Goal: Find specific page/section: Find specific page/section

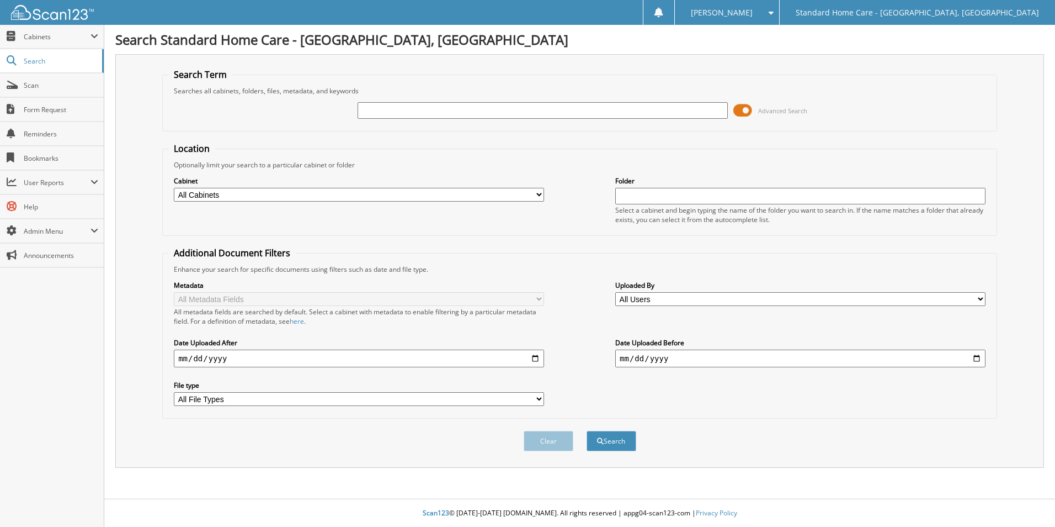
click at [390, 111] on input "text" at bounding box center [543, 110] width 370 height 17
type input "eslar]"
click at [587, 431] on button "Search" at bounding box center [612, 441] width 50 height 20
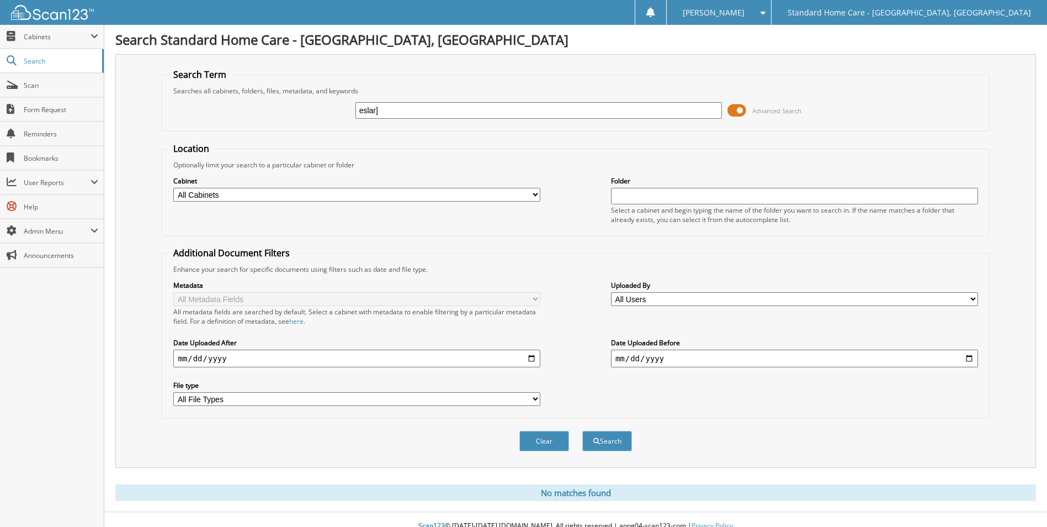
click at [394, 109] on input "eslar]" at bounding box center [538, 110] width 367 height 17
type input "espa"
click at [582, 431] on button "Search" at bounding box center [607, 441] width 50 height 20
type input "esparza"
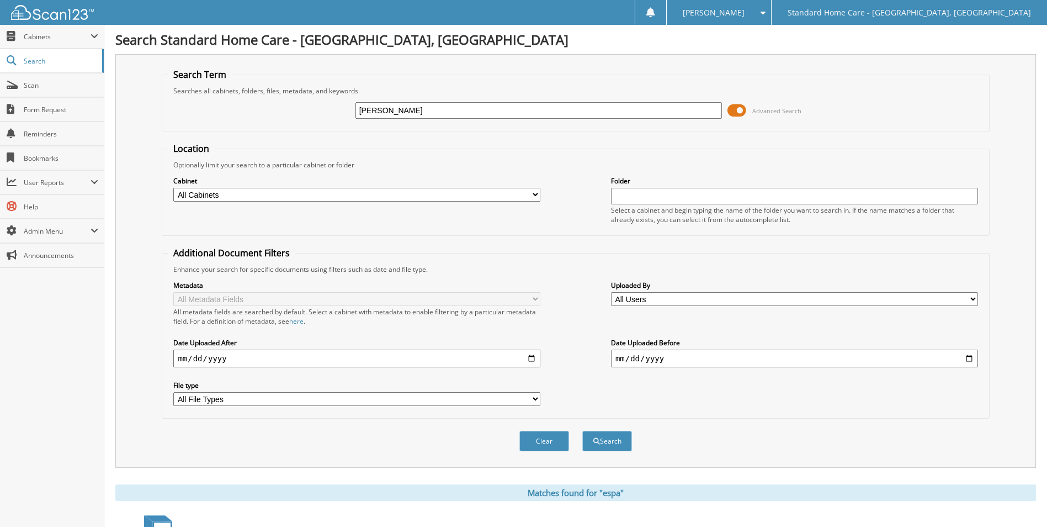
click at [582, 431] on button "Search" at bounding box center [607, 441] width 50 height 20
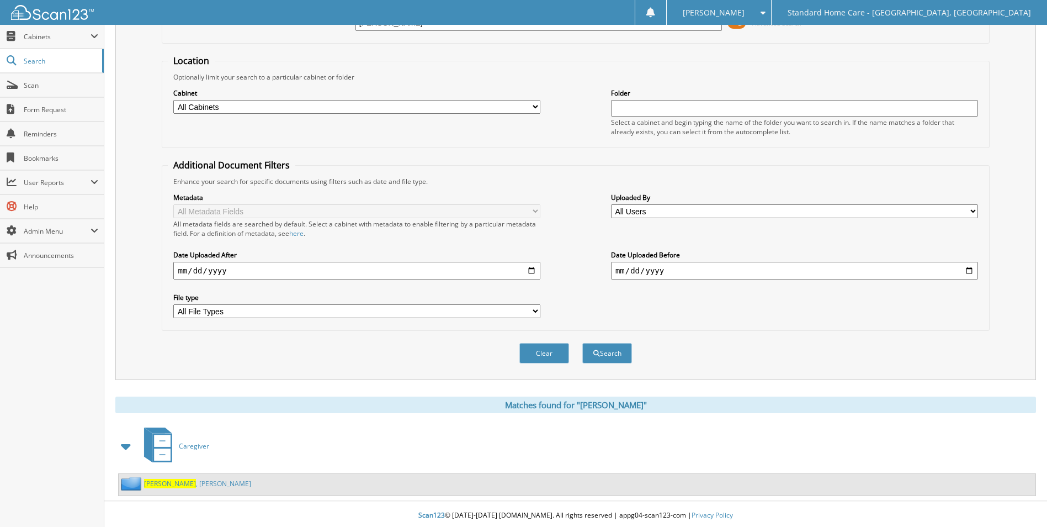
scroll to position [91, 0]
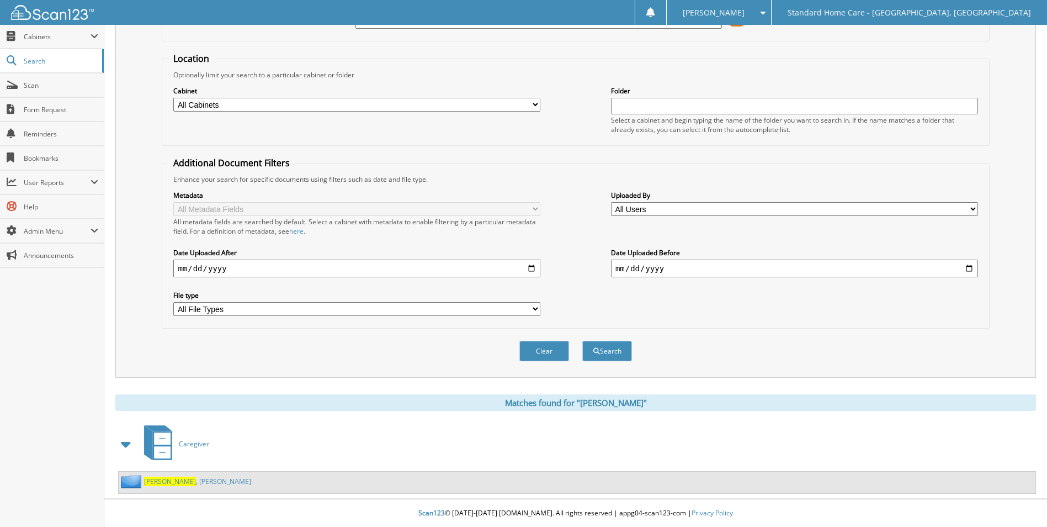
click at [187, 490] on div "Esparza , Connie" at bounding box center [577, 482] width 917 height 22
click at [186, 482] on link "Esparza , Connie" at bounding box center [197, 480] width 107 height 9
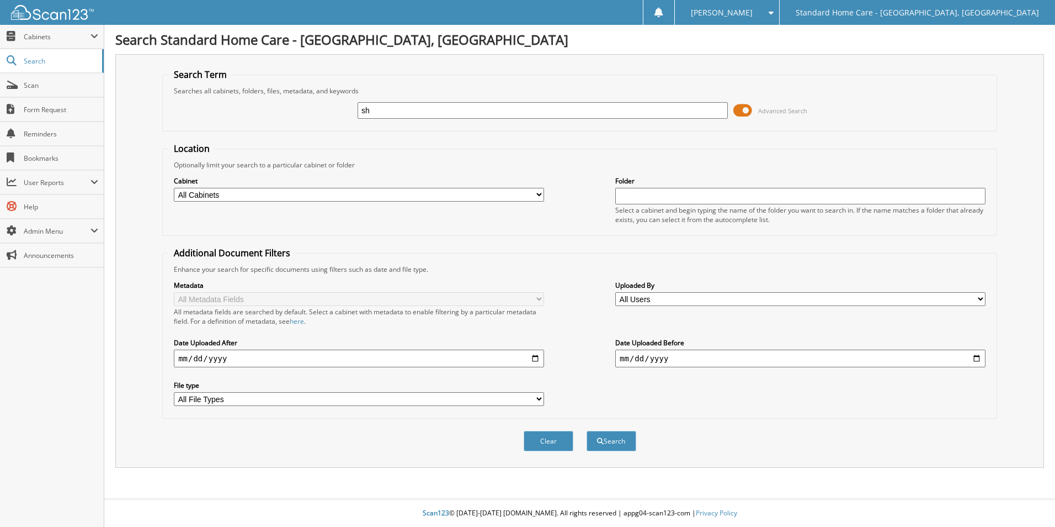
type input "s"
type input "m"
type input "shah"
click at [587, 431] on button "Search" at bounding box center [612, 441] width 50 height 20
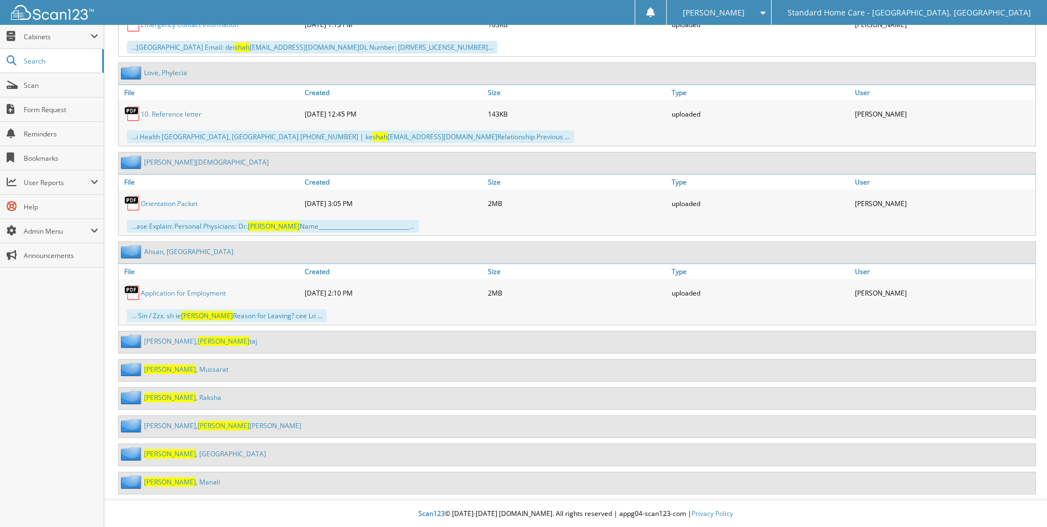
scroll to position [2458, 0]
click at [183, 371] on link "[PERSON_NAME]" at bounding box center [186, 368] width 84 height 9
